Goal: Information Seeking & Learning: Learn about a topic

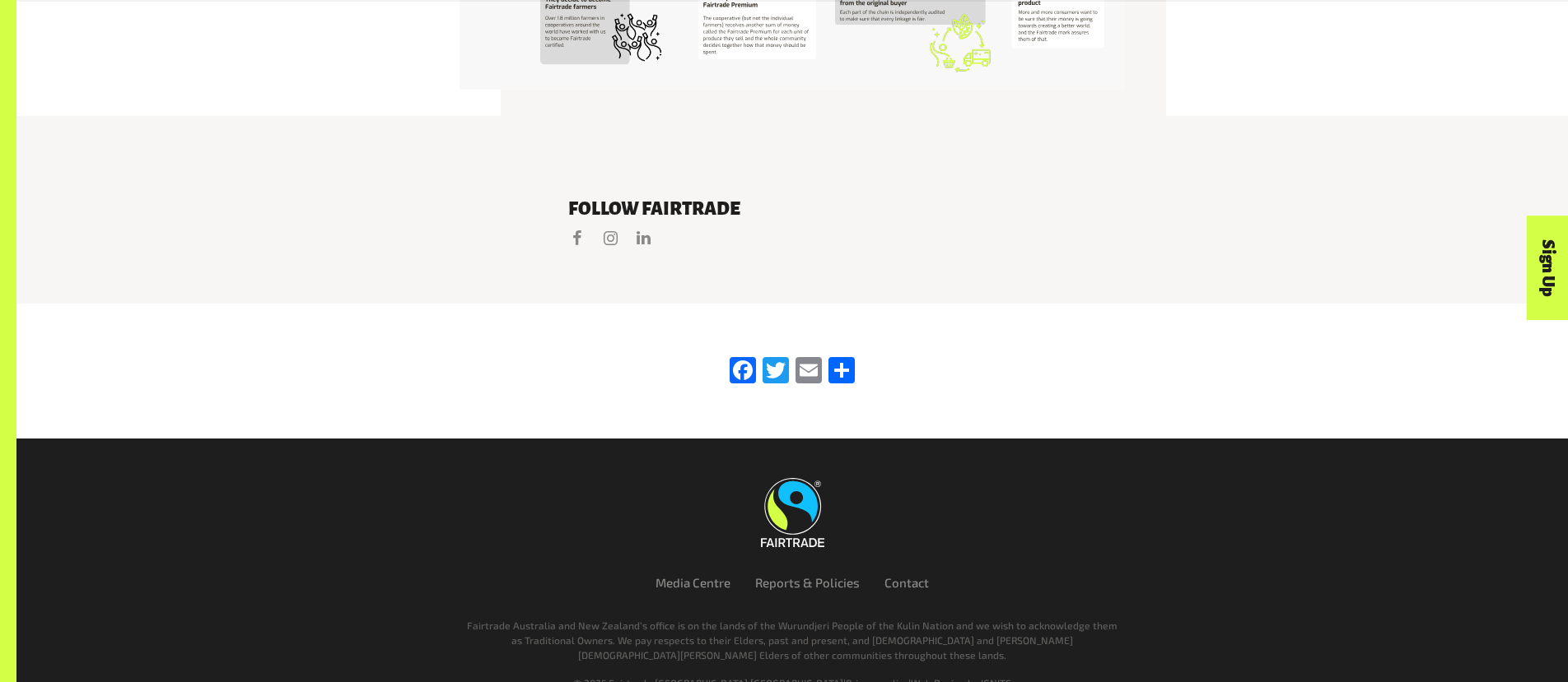
scroll to position [3582, 0]
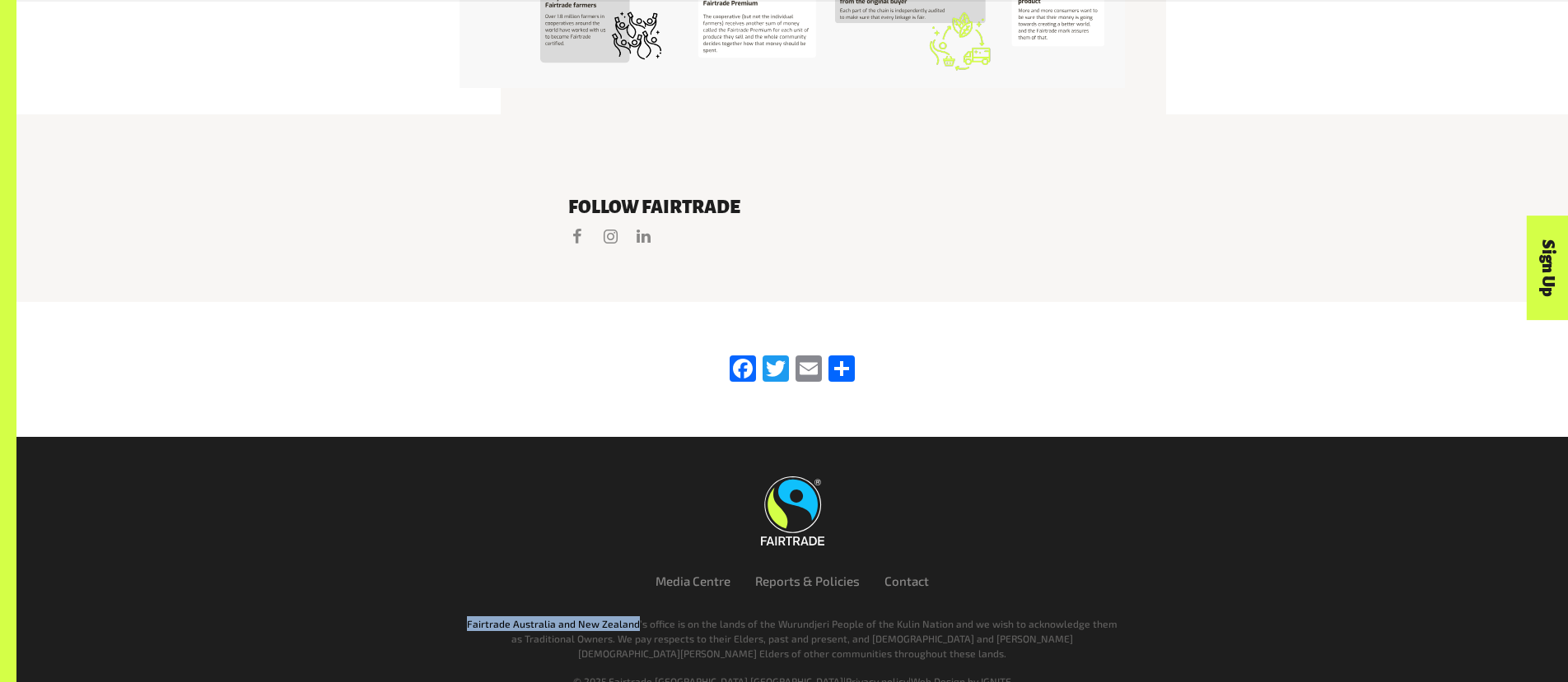
drag, startPoint x: 638, startPoint y: 594, endPoint x: 470, endPoint y: 596, distance: 168.0
click at [470, 616] on p "Fairtrade Australia and New Zealand’s office is on the lands of the Wurundjeri …" at bounding box center [792, 638] width 655 height 45
copy p "Fairtrade [GEOGRAPHIC_DATA] and [GEOGRAPHIC_DATA]"
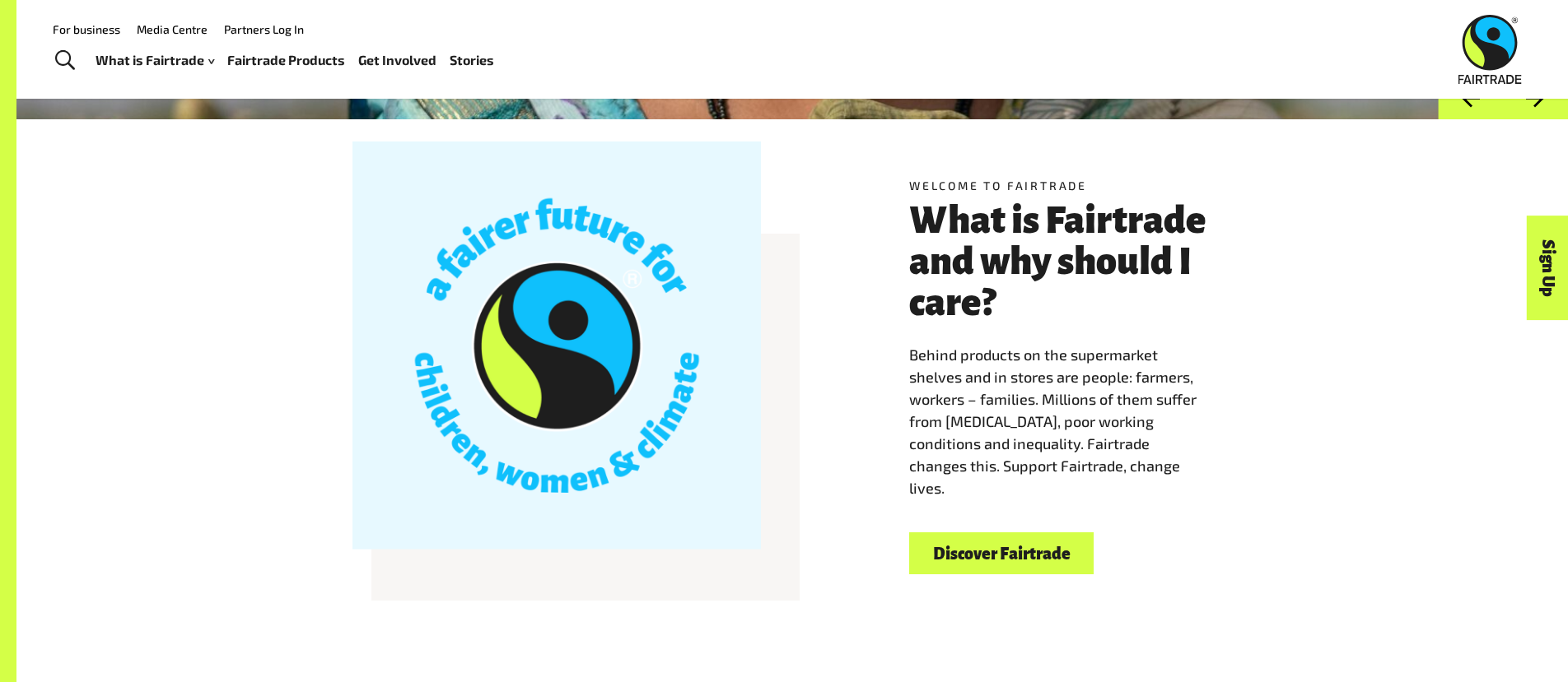
scroll to position [0, 0]
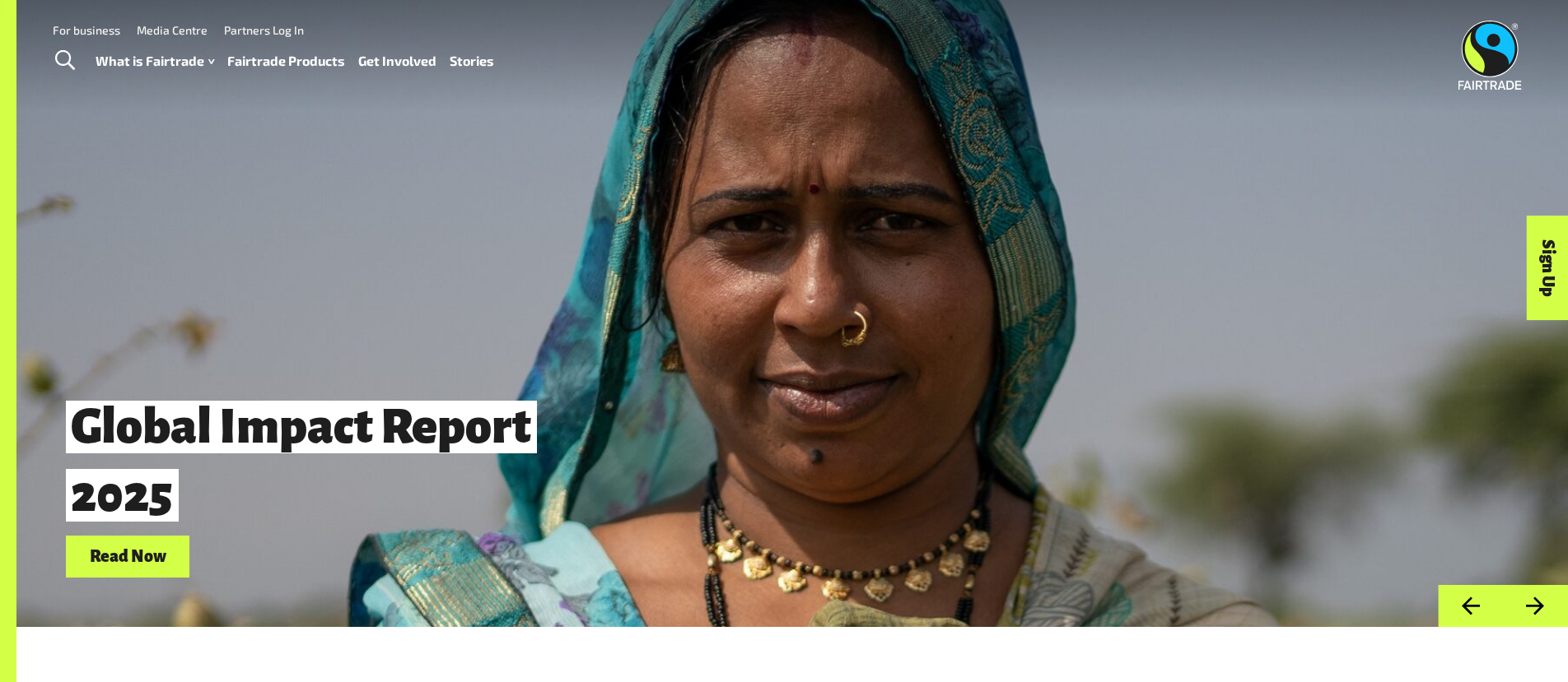
click at [92, 26] on link "For business" at bounding box center [86, 30] width 67 height 14
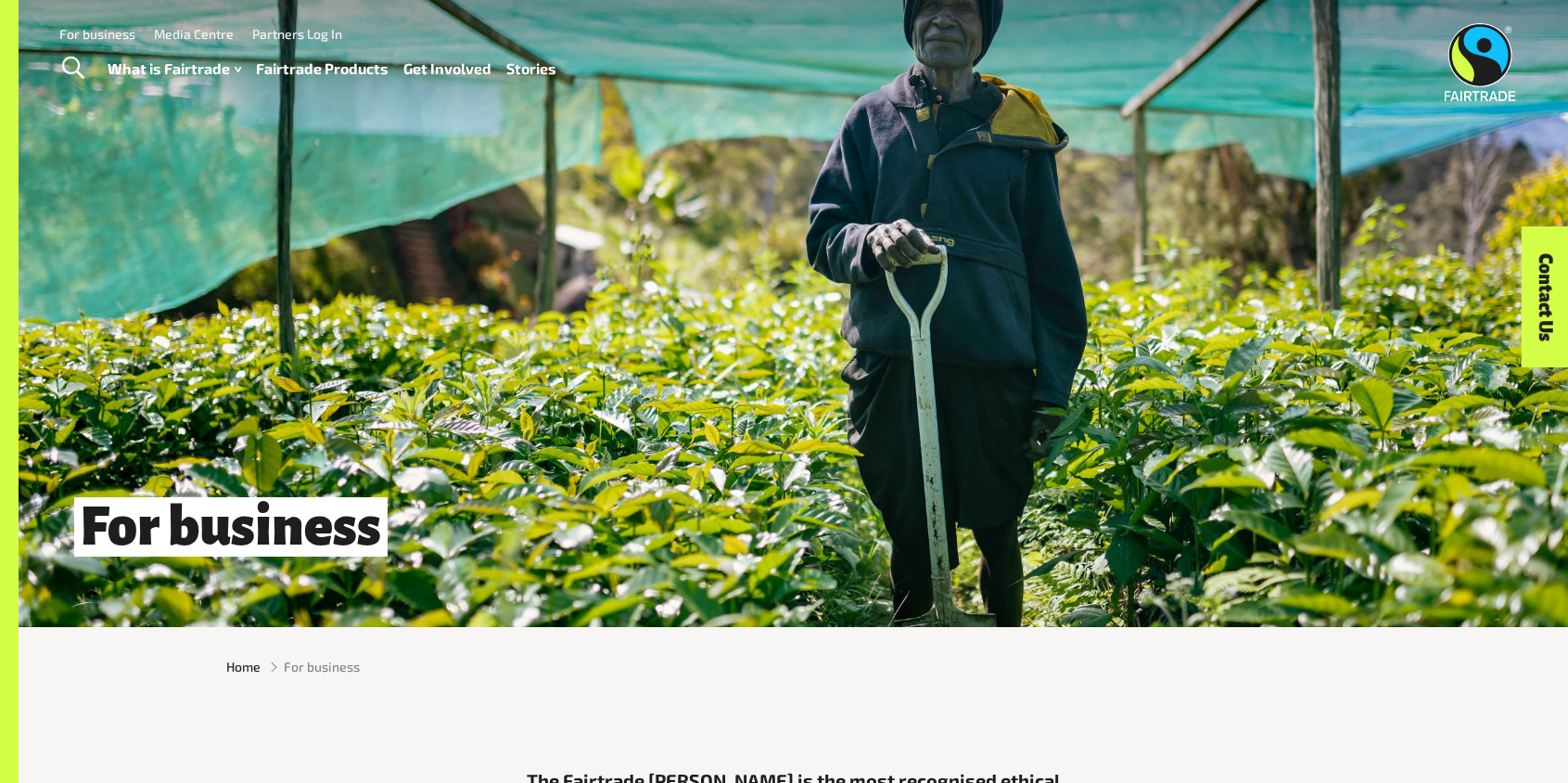
click at [294, 65] on link "Fairtrade Products" at bounding box center [322, 69] width 133 height 27
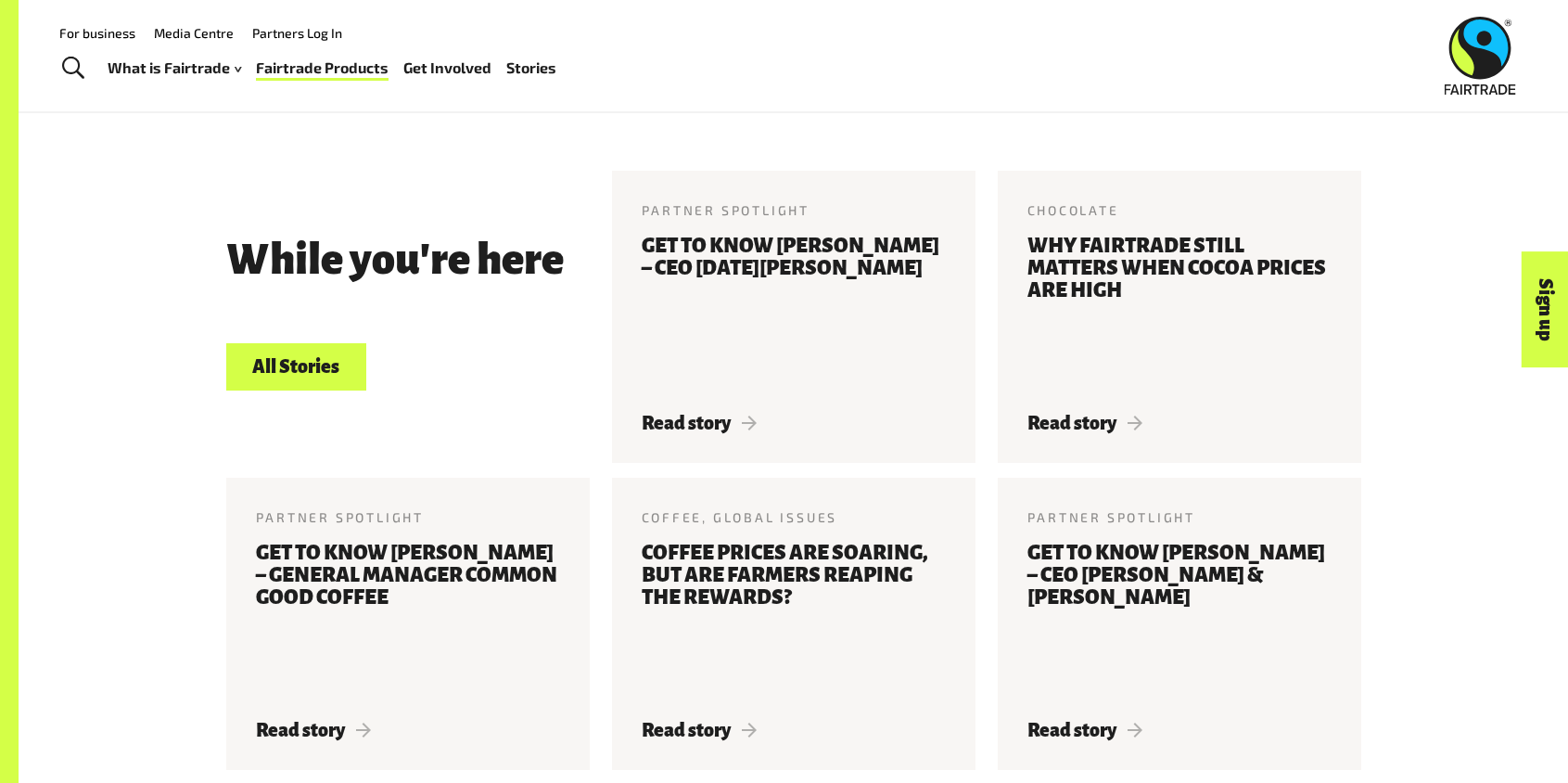
scroll to position [638, 0]
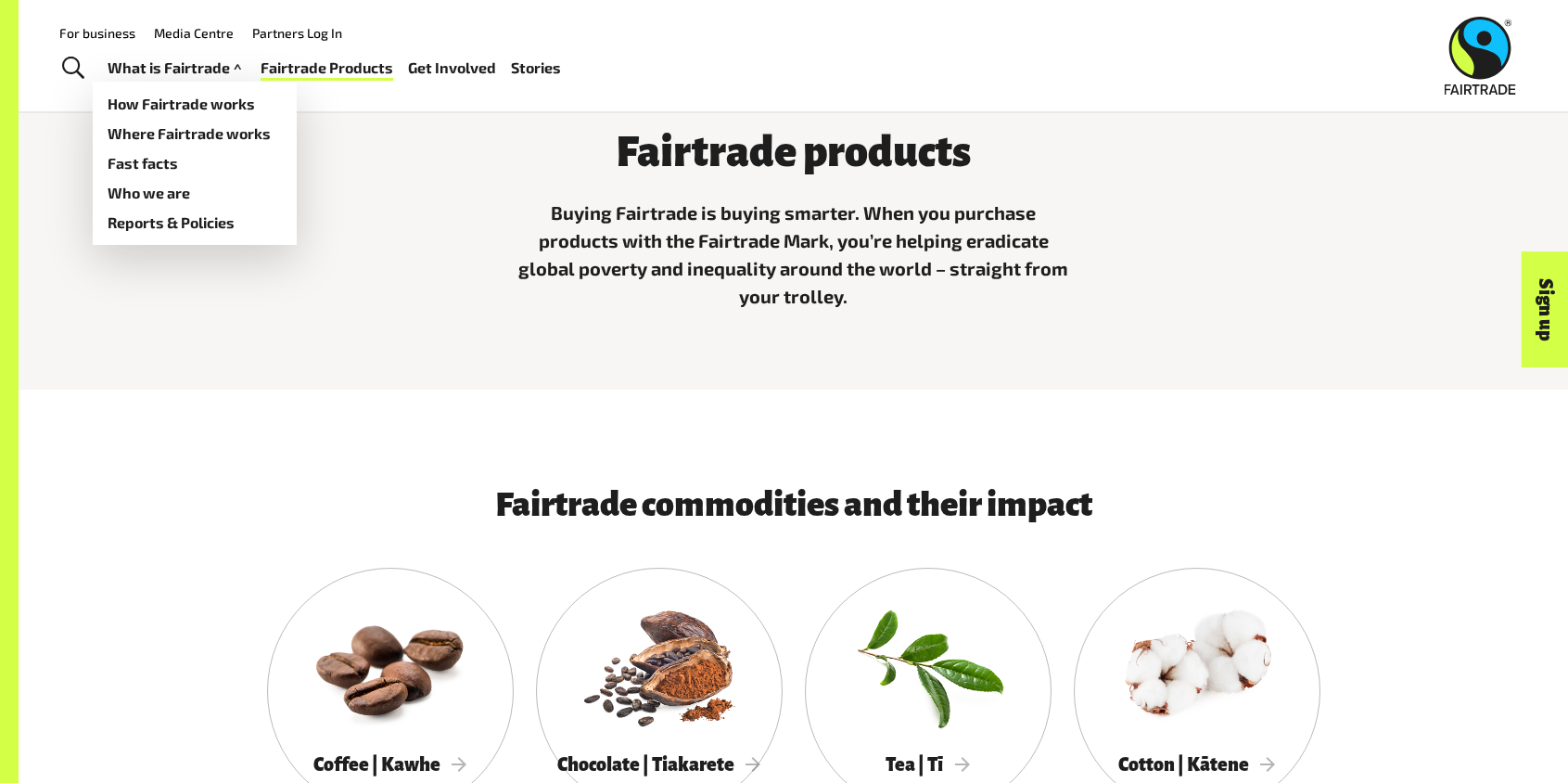
click at [158, 66] on link "What is Fairtrade" at bounding box center [176, 68] width 138 height 27
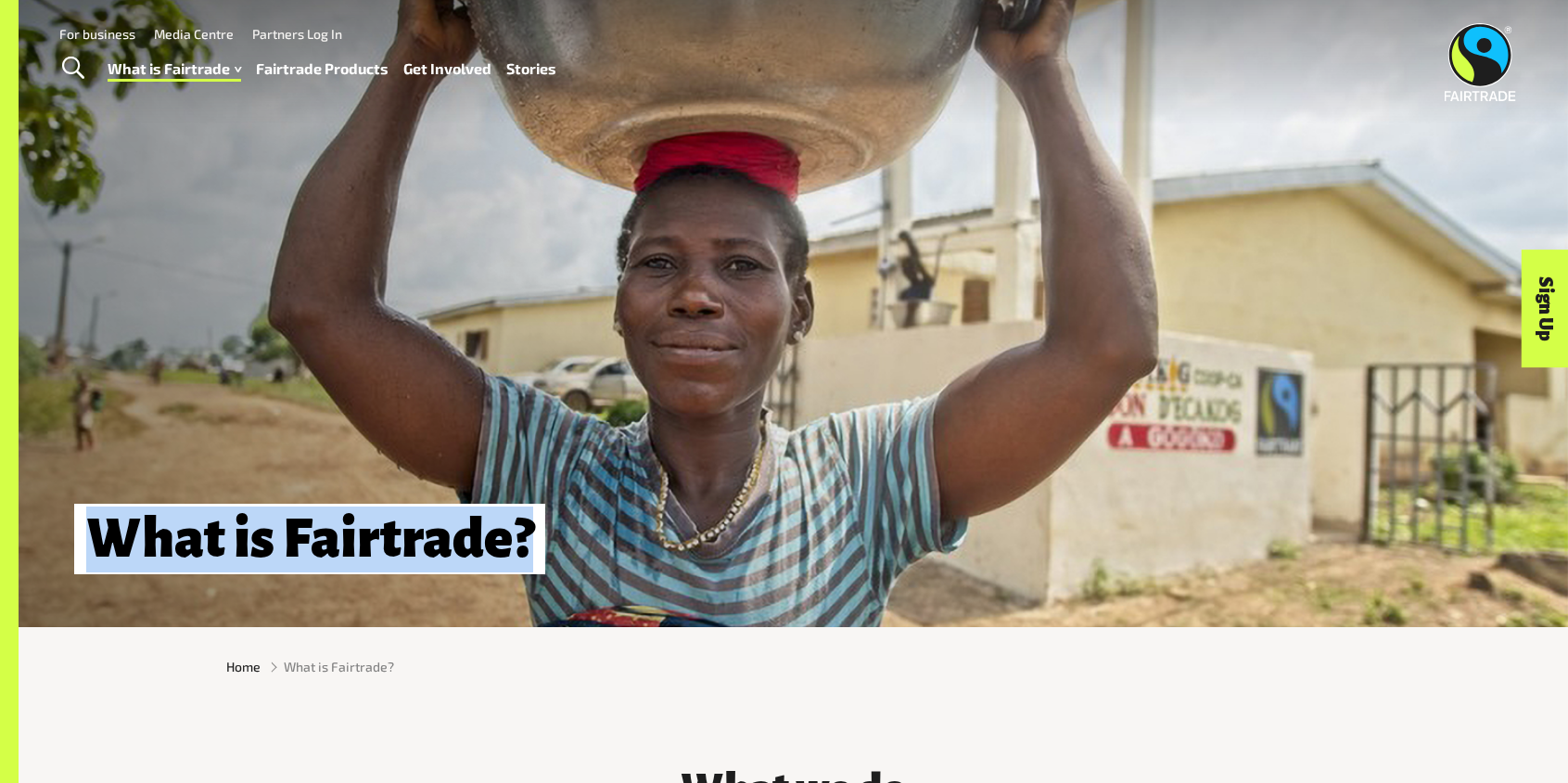
drag, startPoint x: 527, startPoint y: 536, endPoint x: 13, endPoint y: 505, distance: 514.9
copy body "For business Media Centre Partners Log In ✕ Search for: Search What is Fairtrad…"
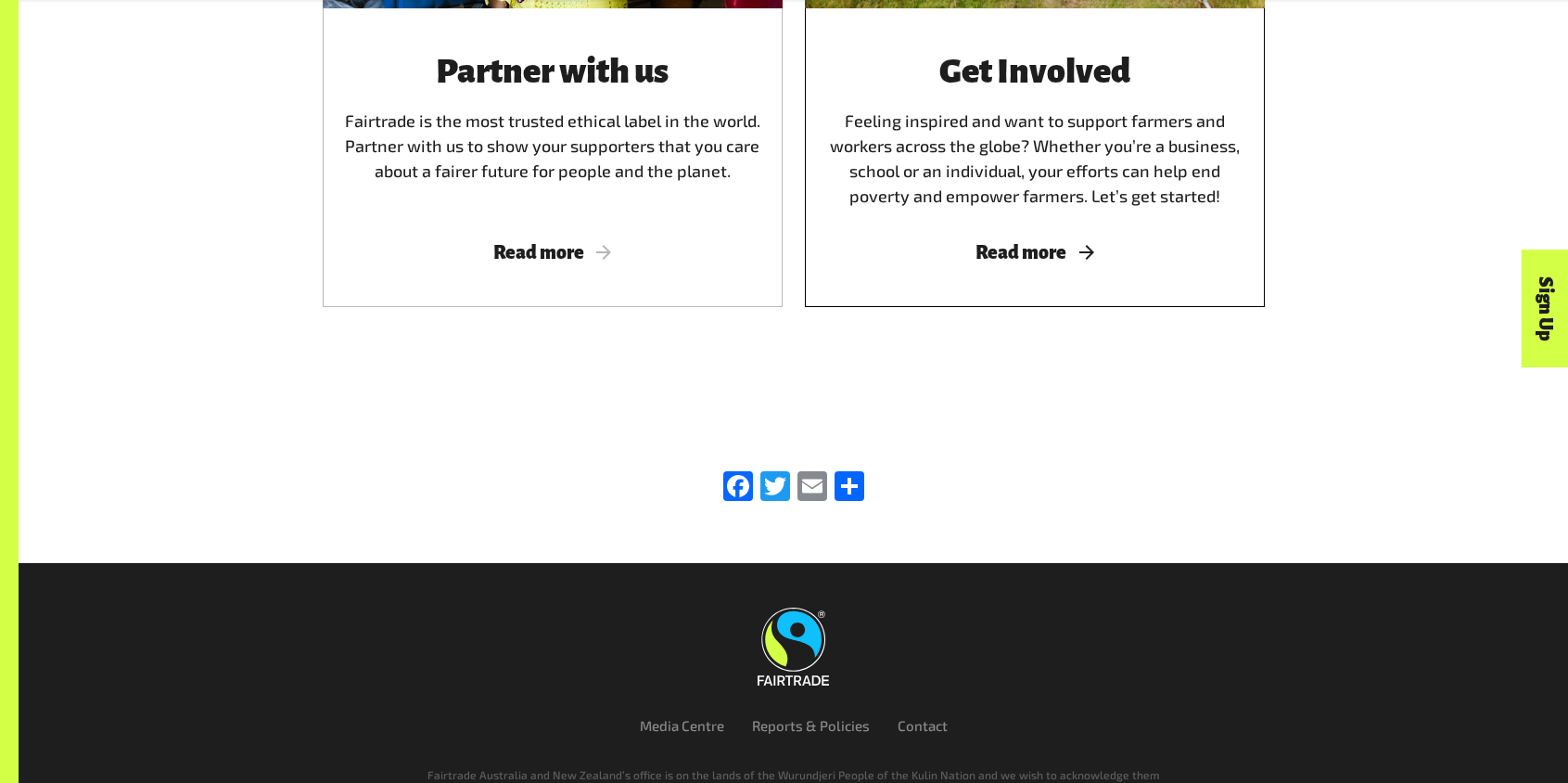
scroll to position [5226, 0]
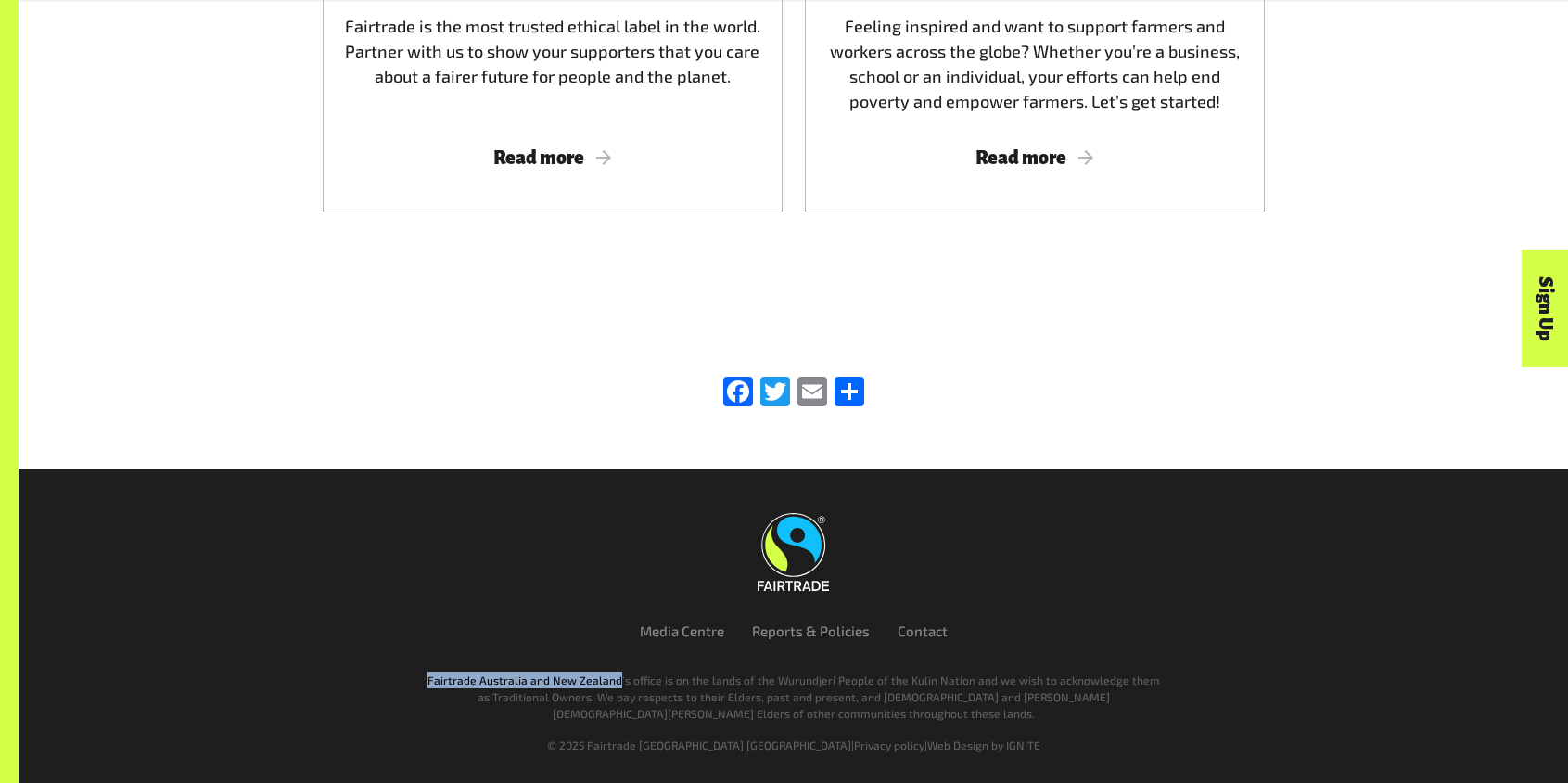
drag, startPoint x: 436, startPoint y: 680, endPoint x: 618, endPoint y: 682, distance: 182.0
click at [618, 682] on p "Fairtrade Australia and New Zealand’s office is on the lands of the Wurundjeri …" at bounding box center [793, 697] width 738 height 50
copy p "Fairtrade [GEOGRAPHIC_DATA] and [GEOGRAPHIC_DATA]"
click at [803, 636] on link "Reports & Policies" at bounding box center [811, 631] width 118 height 17
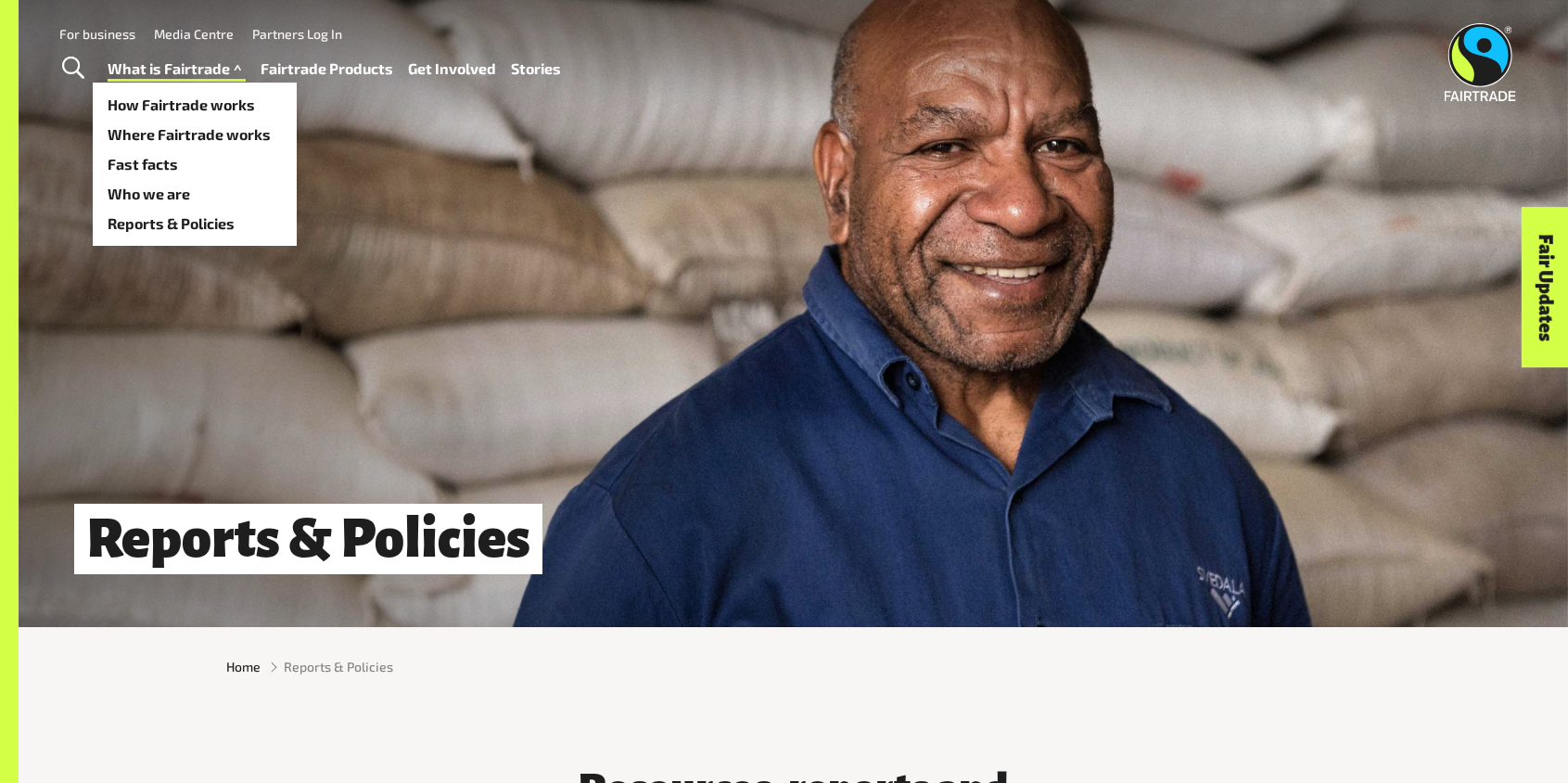
click at [139, 72] on link "What is Fairtrade" at bounding box center [176, 69] width 138 height 27
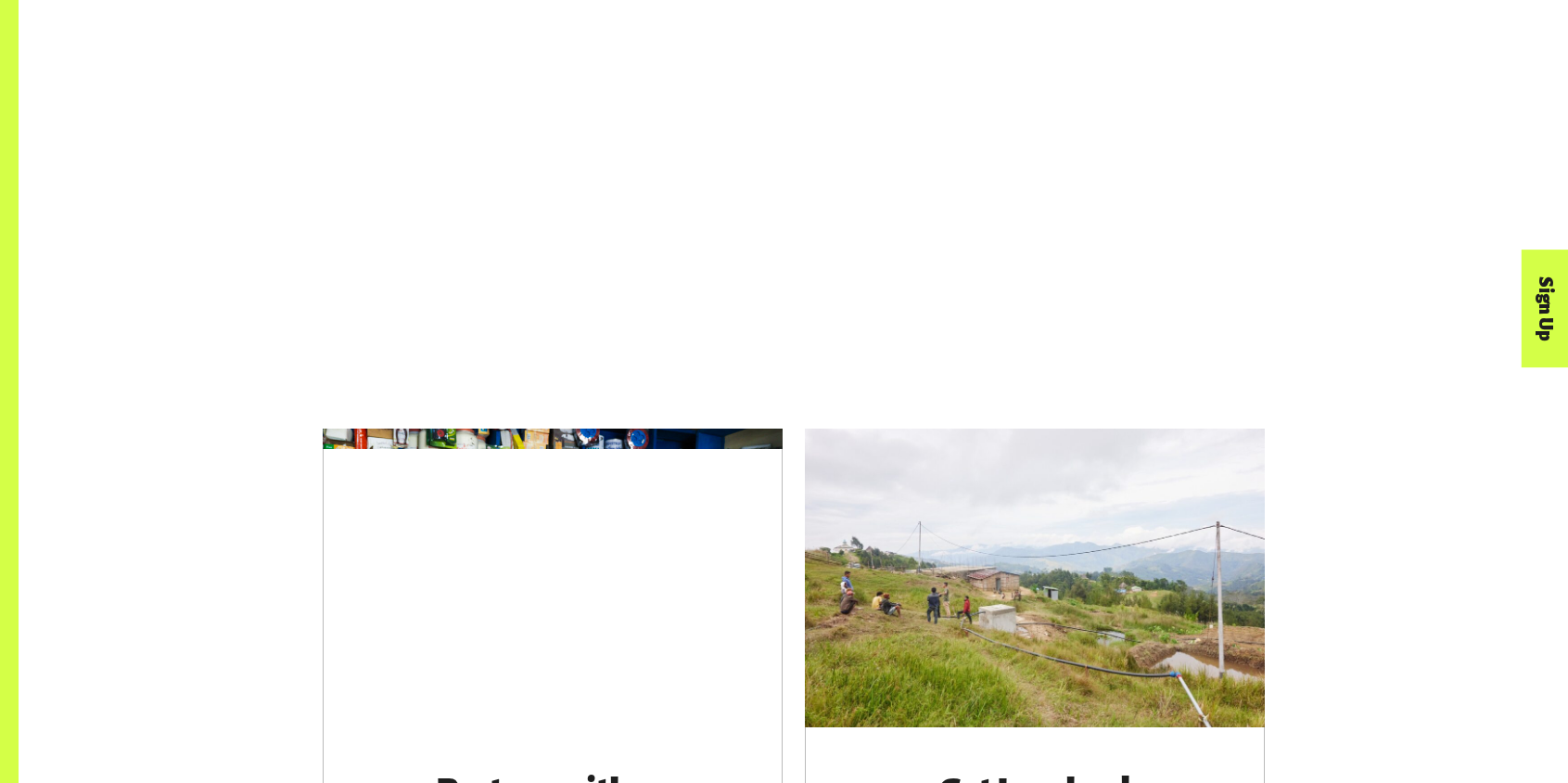
scroll to position [5226, 0]
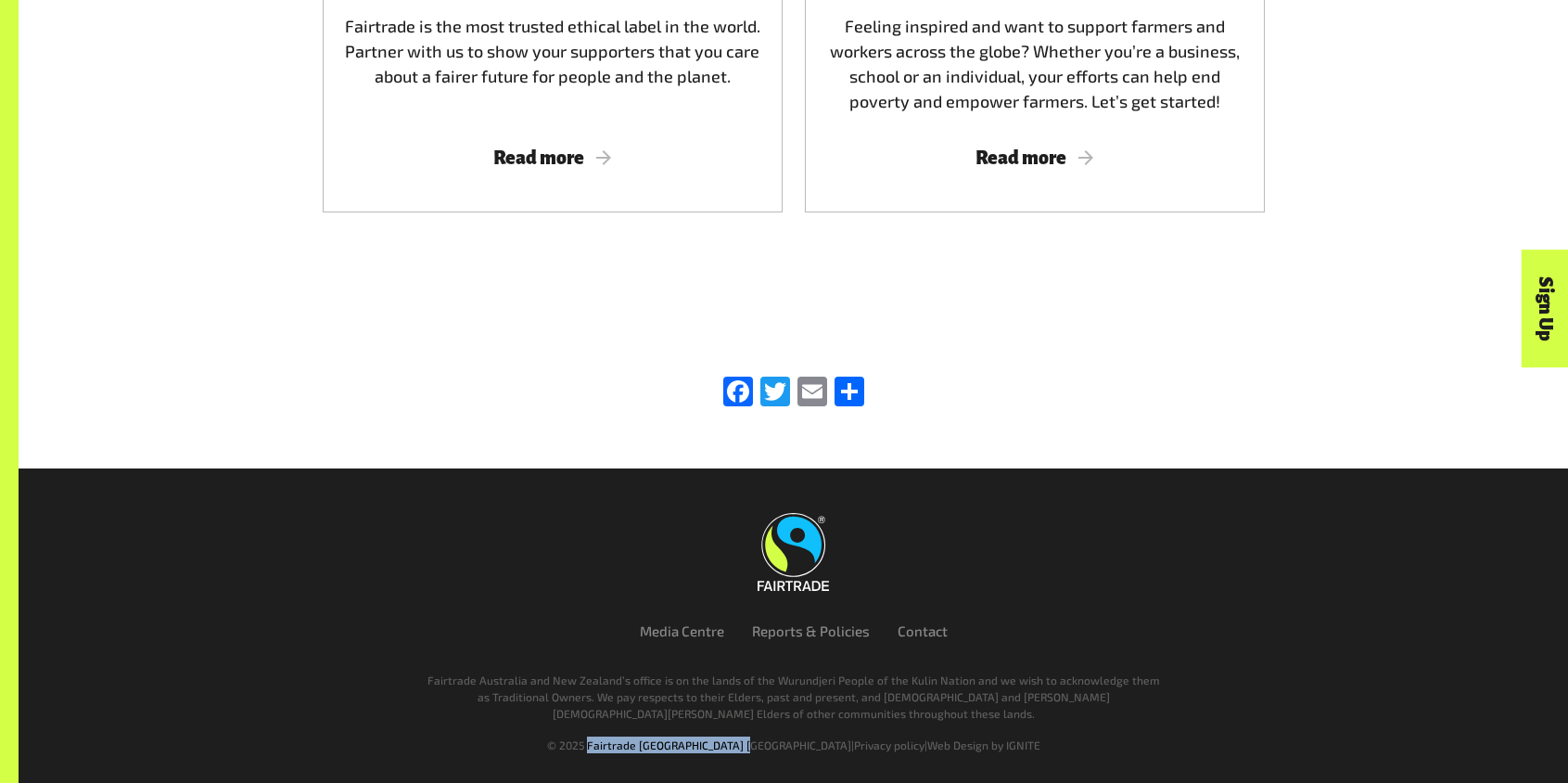
drag, startPoint x: 634, startPoint y: 745, endPoint x: 994, endPoint y: 398, distance: 500.0
click at [787, 740] on span "© 2025 Fairtrade [GEOGRAPHIC_DATA] [GEOGRAPHIC_DATA]" at bounding box center [699, 745] width 304 height 13
